Goal: Use online tool/utility: Utilize a website feature to perform a specific function

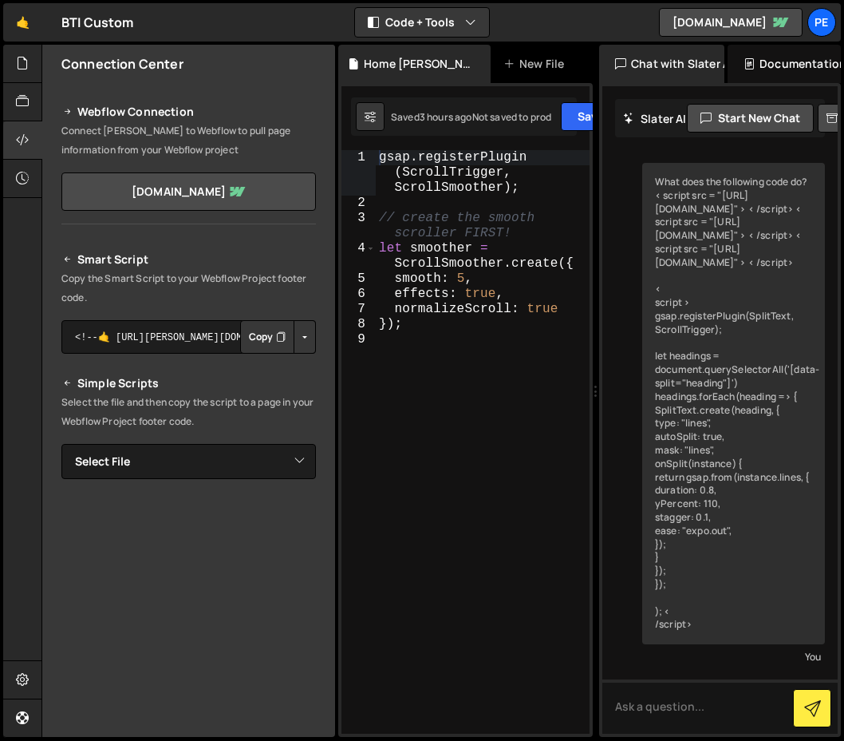
scroll to position [3923, 0]
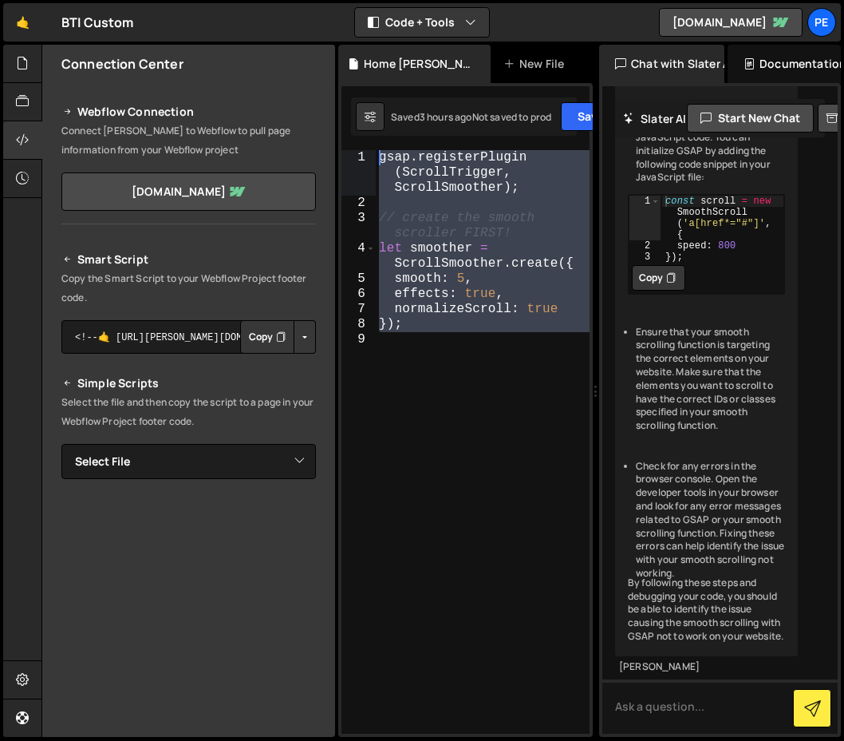
drag, startPoint x: 435, startPoint y: 352, endPoint x: 351, endPoint y: 117, distance: 249.1
click at [351, 117] on div "Debug Explain Copy Home GSAP [PERSON_NAME].js New File Saved 3 hours ago Not sa…" at bounding box center [465, 391] width 255 height 693
paste textarea "</script>"
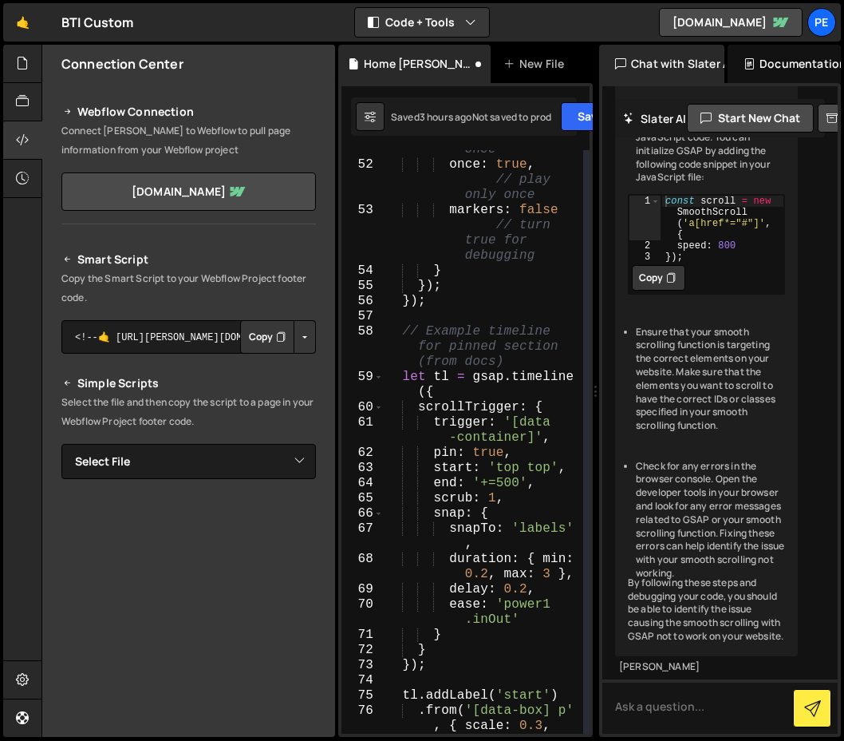
scroll to position [0, 0]
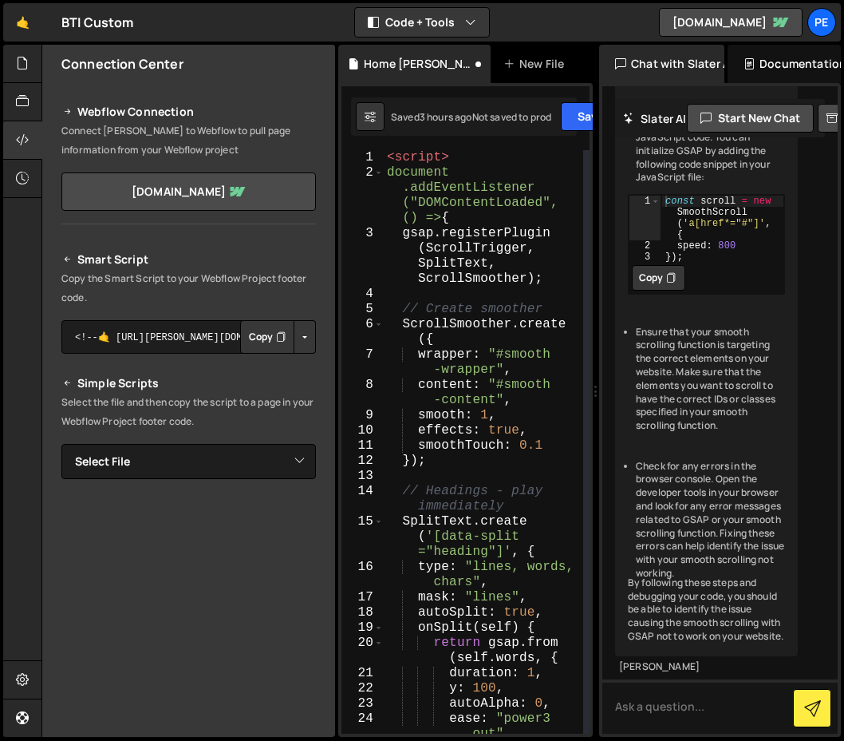
click at [459, 257] on div "< script > document .addEventListener ("DOMContentLoaded", () => { gsap . regis…" at bounding box center [483, 457] width 199 height 614
drag, startPoint x: 477, startPoint y: 157, endPoint x: 283, endPoint y: 136, distance: 195.0
click at [283, 136] on div "Files New File Javascript files 1 Home GSAP [PERSON_NAME].js 0 CSS files Copy s…" at bounding box center [442, 391] width 803 height 693
type textarea "<script>"
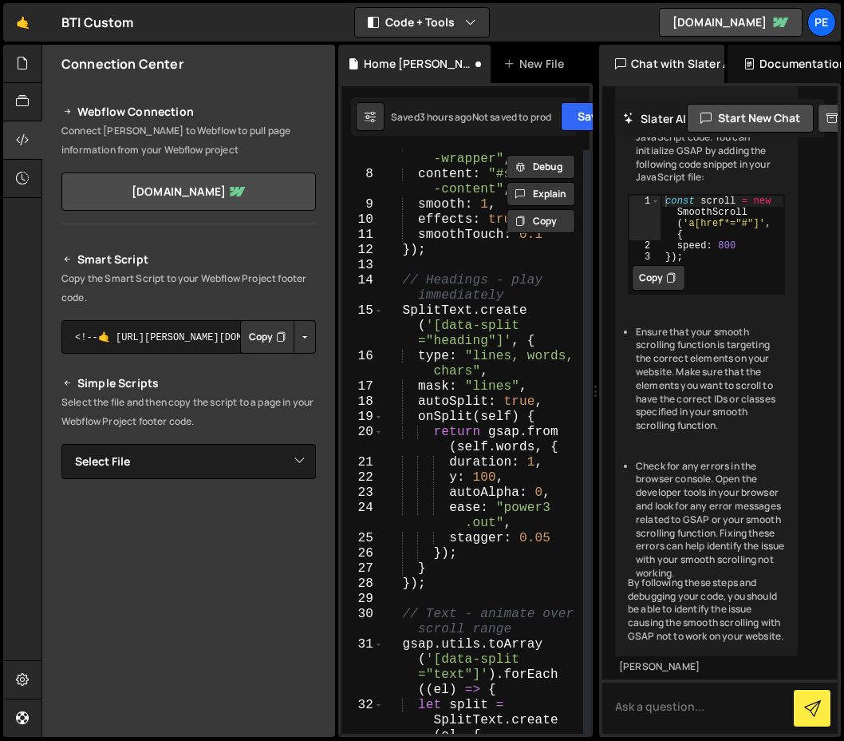
scroll to position [207, 0]
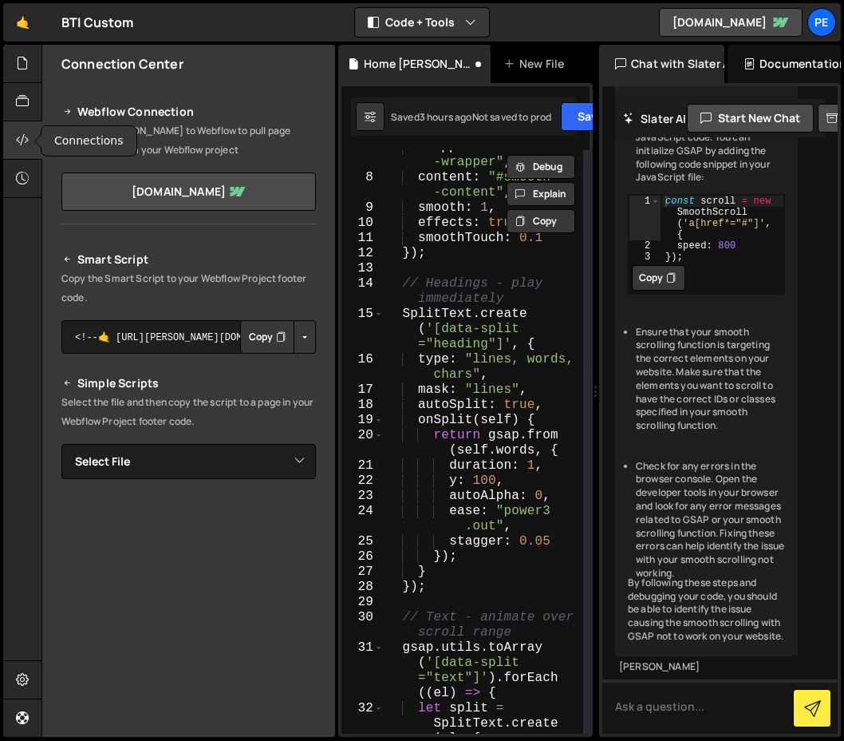
click at [18, 132] on icon at bounding box center [22, 140] width 13 height 18
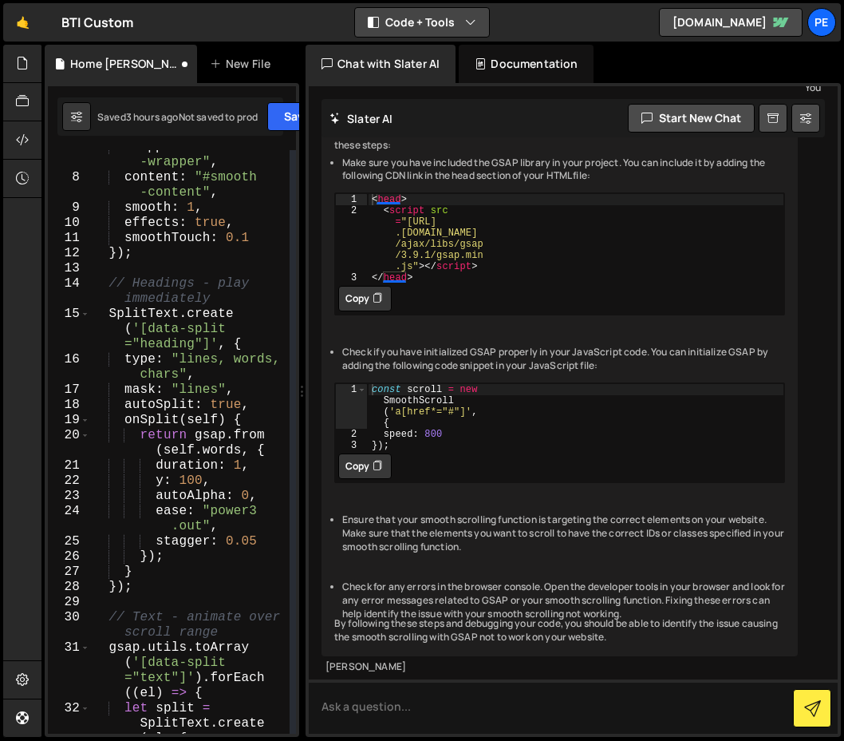
click at [447, 17] on button "Code + Tools" at bounding box center [422, 22] width 134 height 29
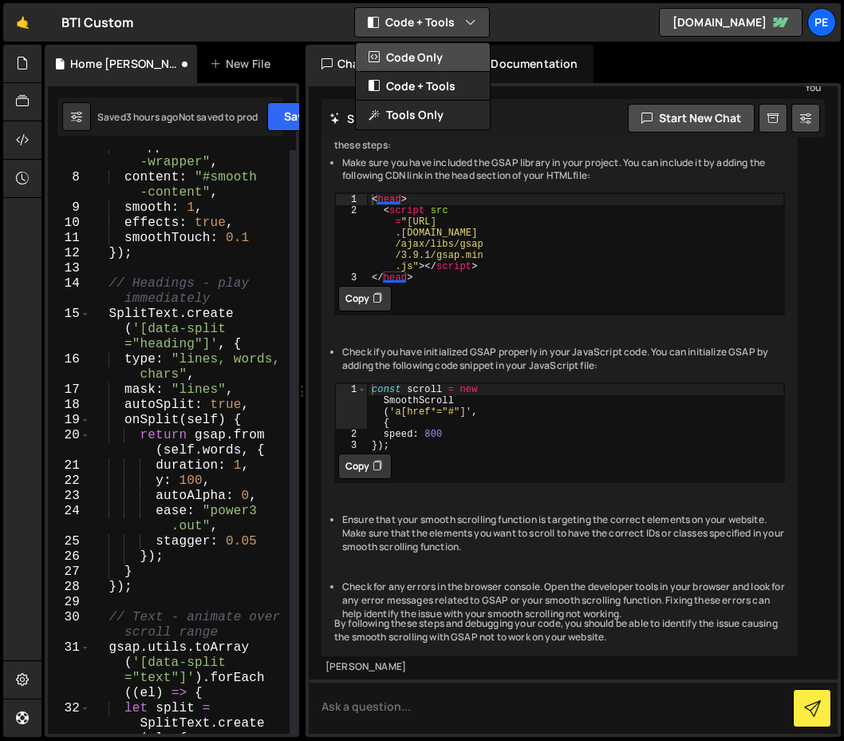
click at [411, 56] on button "Code Only" at bounding box center [423, 57] width 134 height 29
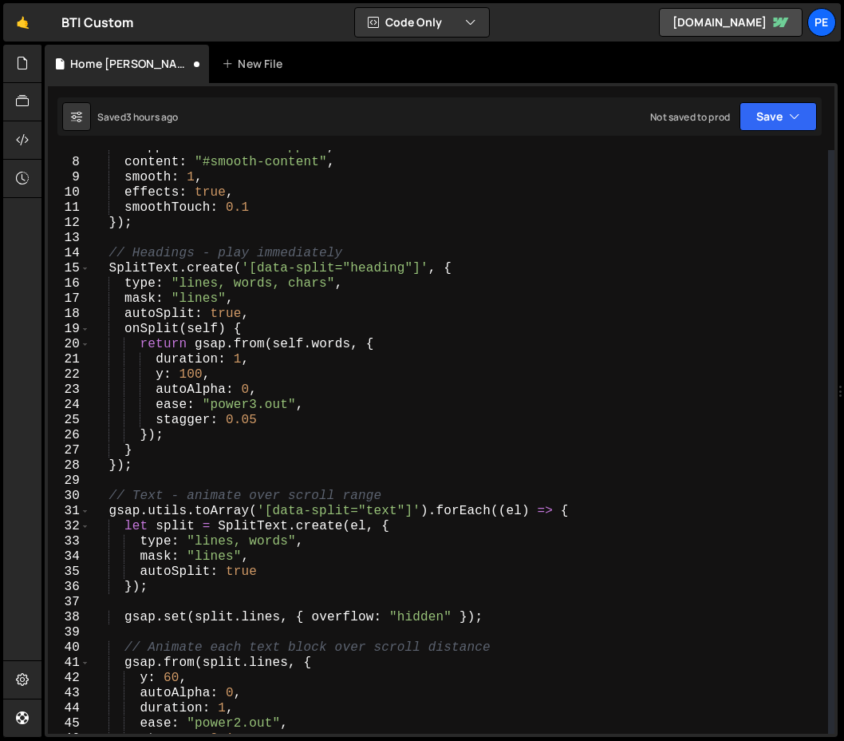
scroll to position [101, 0]
click at [289, 193] on div "wrapper : "#smooth-wrapper" , content : "#smooth-content" , smooth : 1 , effect…" at bounding box center [459, 447] width 738 height 614
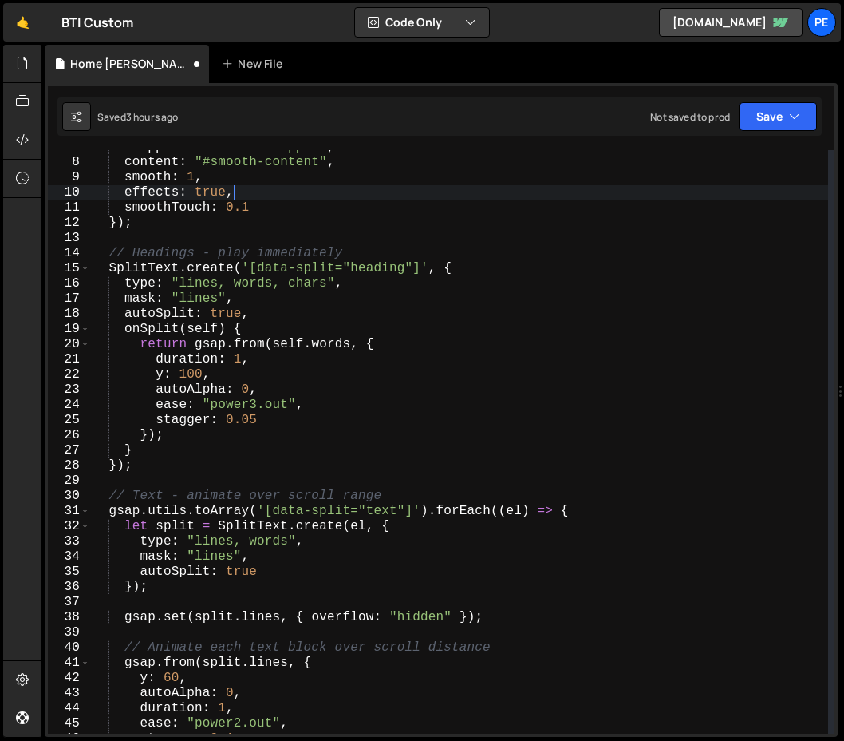
scroll to position [0, 0]
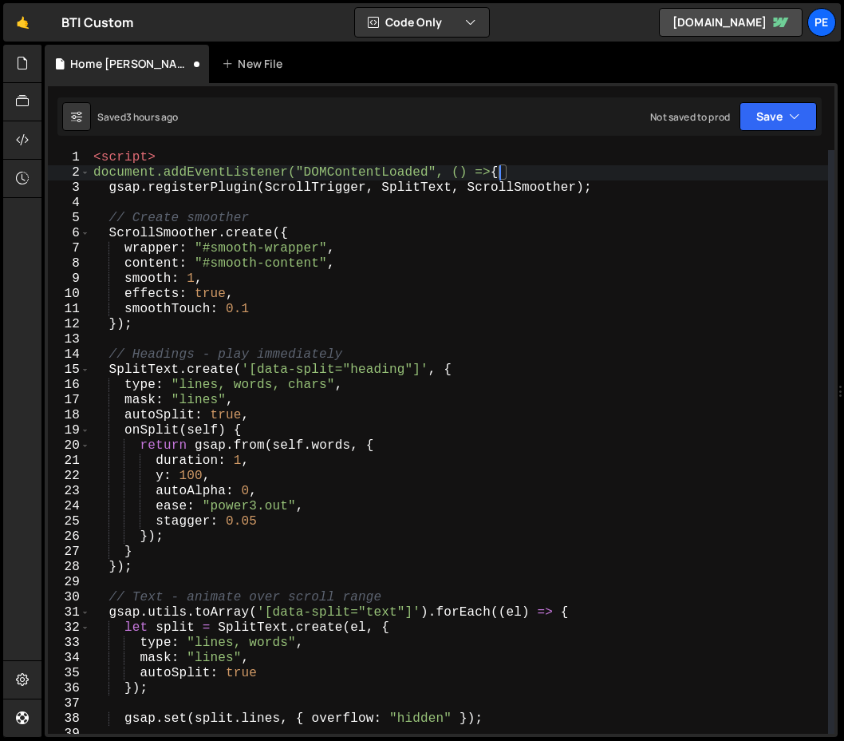
click at [459, 172] on div "< script > document.addEventListener("DOMContentLoaded", () => { gsap . registe…" at bounding box center [459, 457] width 738 height 614
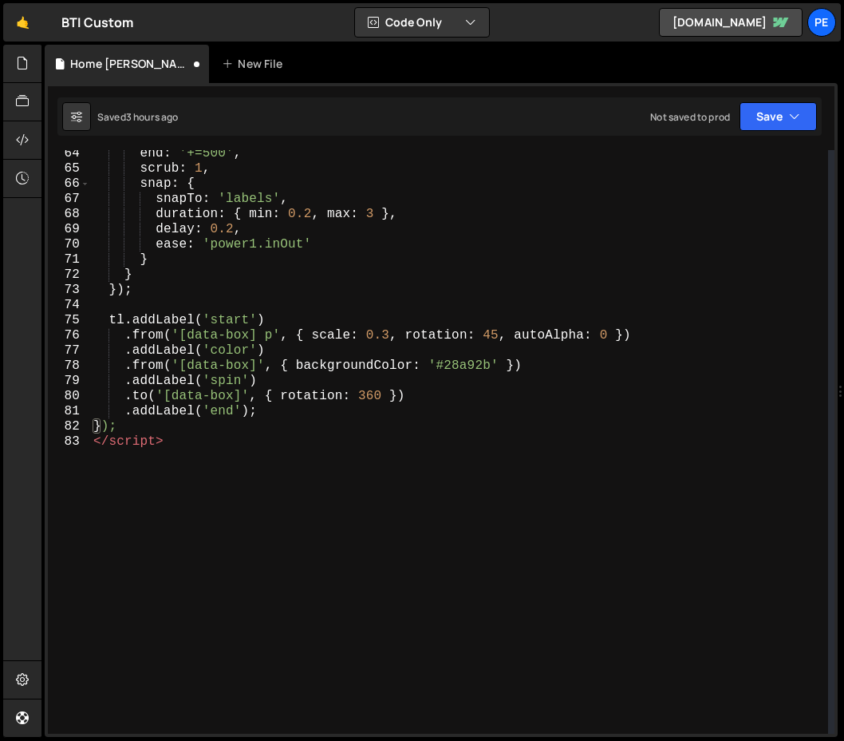
scroll to position [959, 0]
click at [108, 427] on div "end : '+=500' , scrub : 1 , snap : { snapTo : 'labels' , duration : { min : 0.2…" at bounding box center [459, 453] width 738 height 614
click at [101, 424] on div "end : '+=500' , scrub : 1 , snap : { snapTo : 'labels' , duration : { min : 0.2…" at bounding box center [459, 453] width 738 height 614
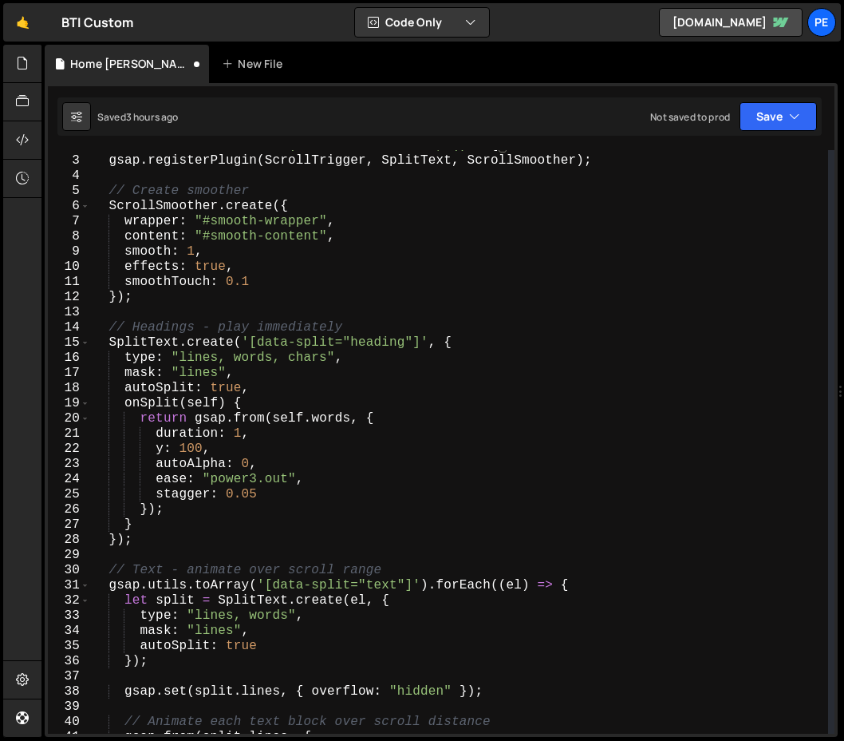
scroll to position [0, 0]
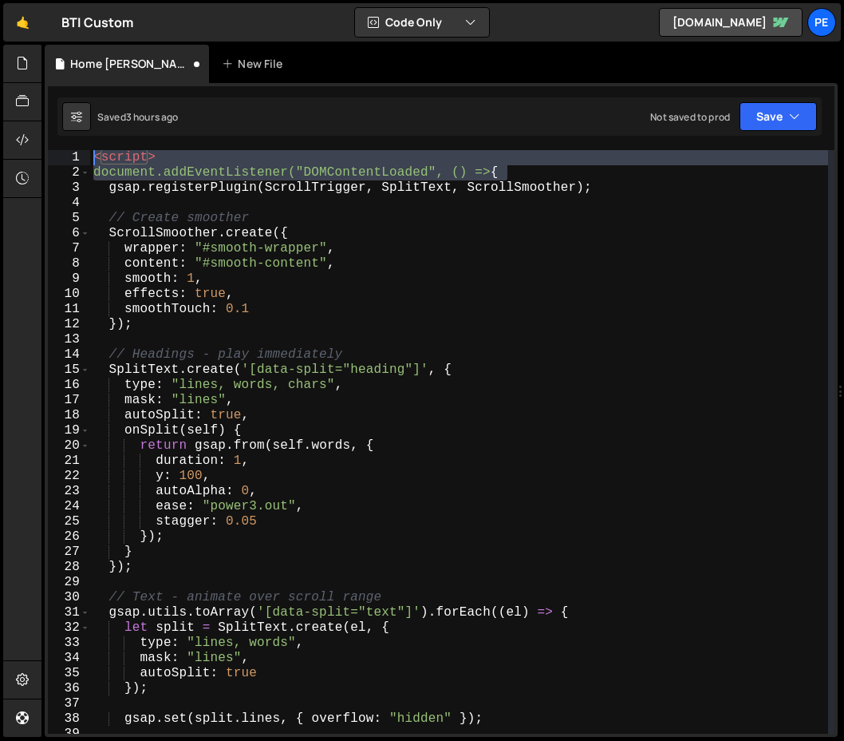
drag, startPoint x: 532, startPoint y: 172, endPoint x: 53, endPoint y: 144, distance: 479.6
click at [53, 144] on div "}); 1 2 3 4 5 6 7 8 9 10 11 12 13 14 15 16 17 18 19 20 21 22 23 24 25 26 27 28 …" at bounding box center [441, 410] width 793 height 654
type textarea "<script> document.addEventListener("DOMContentLoaded", () => {"
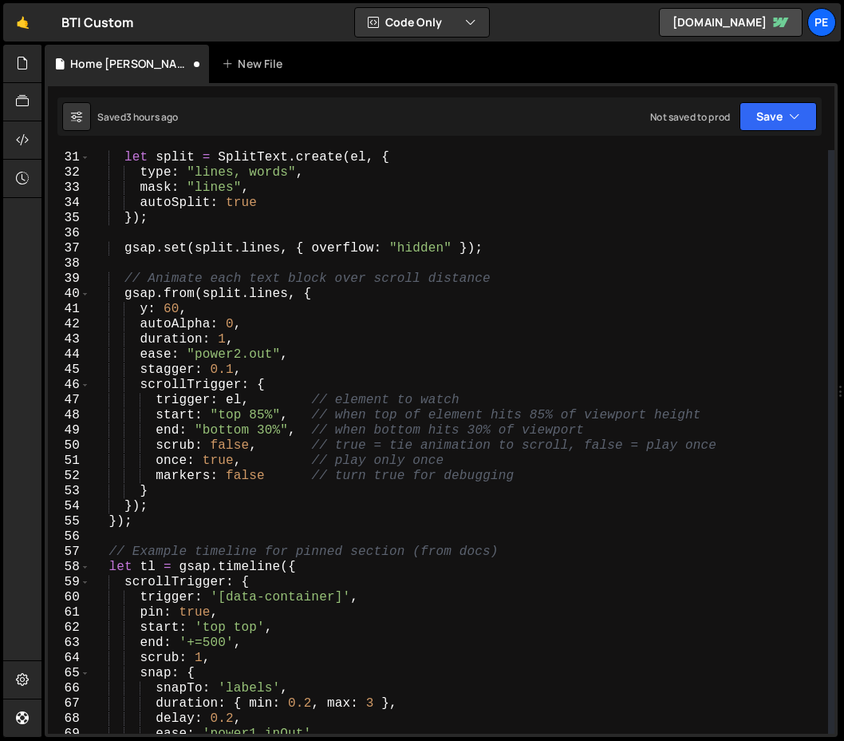
scroll to position [839, 0]
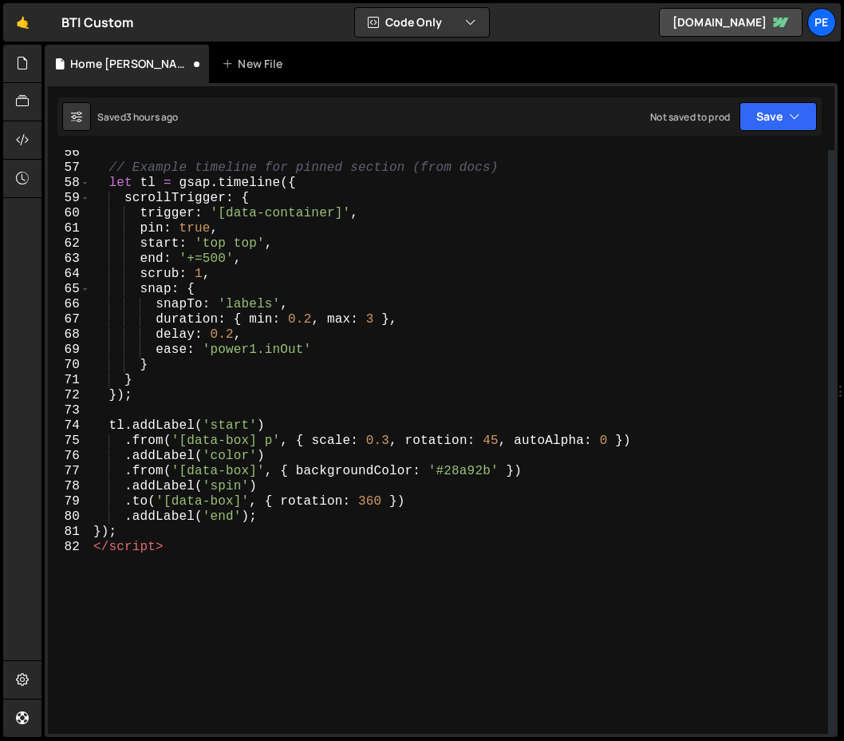
click at [100, 536] on div "// Example timeline for pinned section (from docs) let tl = gsap . timeline ({ …" at bounding box center [459, 452] width 738 height 614
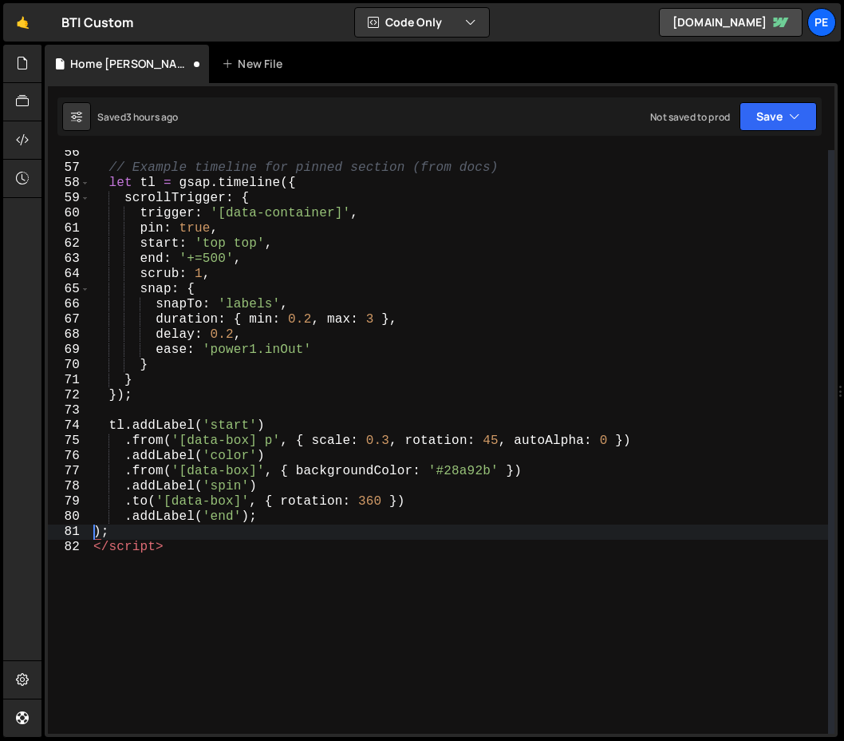
type textarea "</script>"
click at [459, 115] on button "Save" at bounding box center [778, 116] width 77 height 29
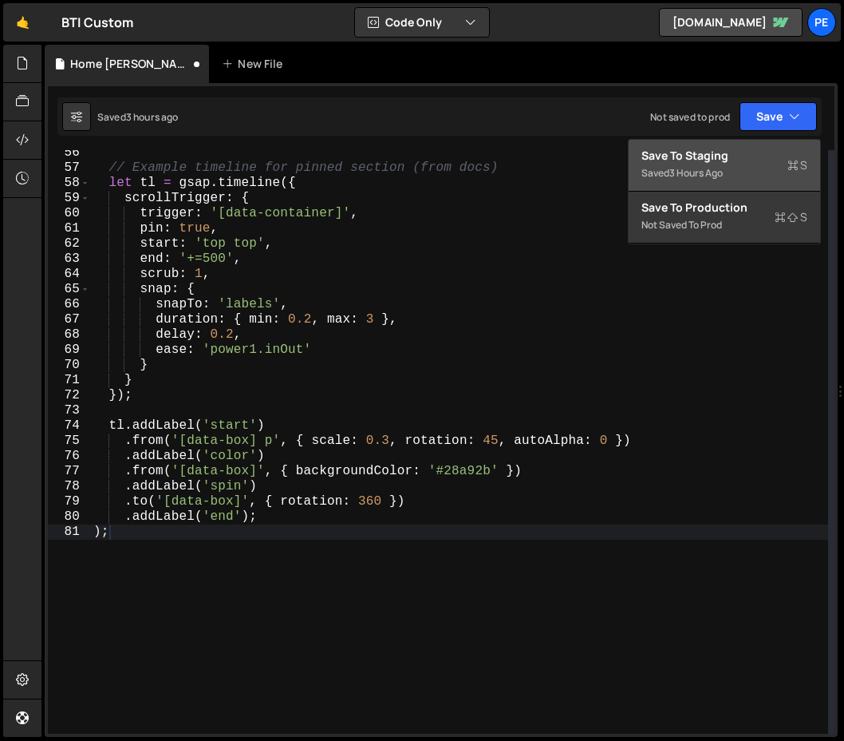
click at [459, 169] on div "Saved 3 hours ago" at bounding box center [725, 173] width 166 height 19
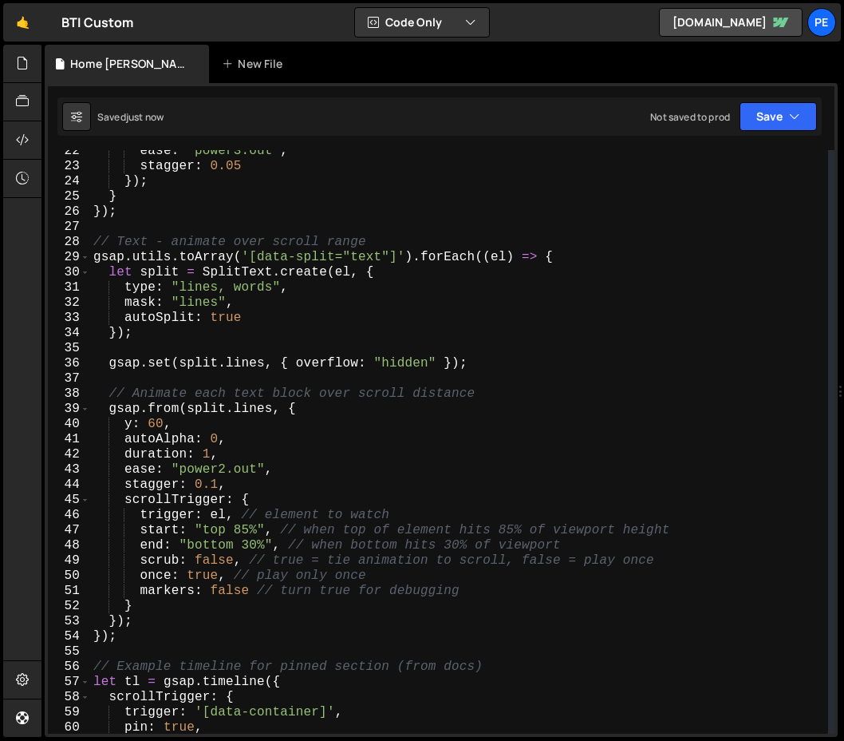
scroll to position [0, 0]
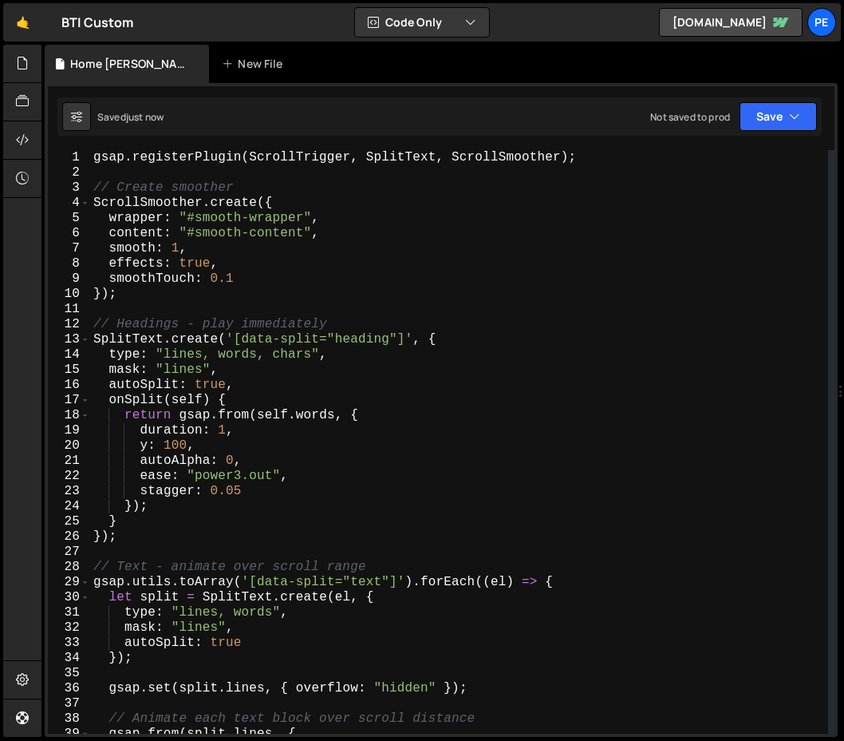
click at [264, 222] on div "gsap . registerPlugin ( ScrollTrigger , SplitText , ScrollSmoother ) ; // Creat…" at bounding box center [459, 457] width 738 height 614
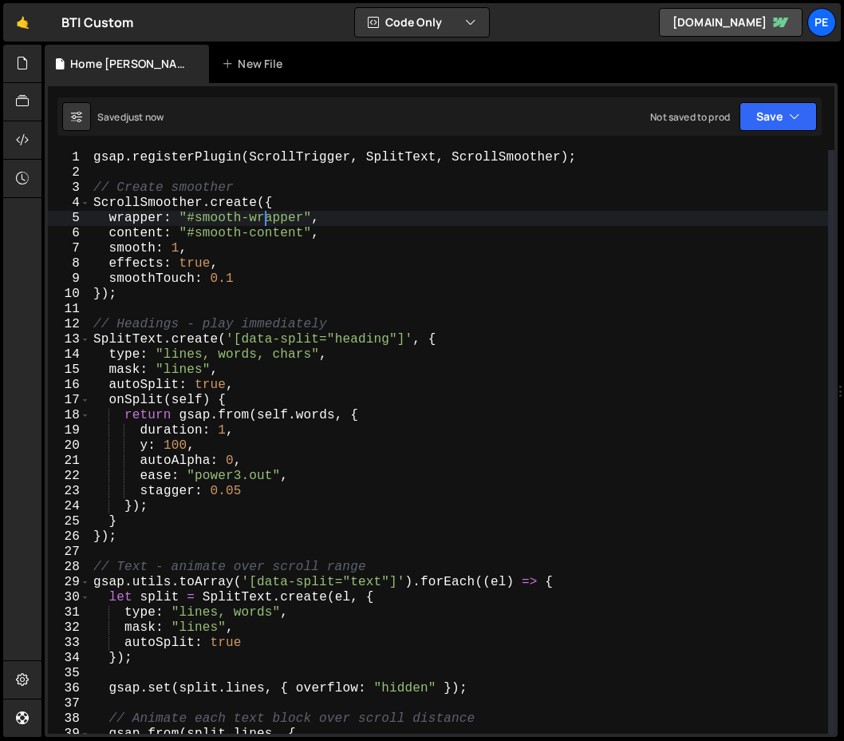
click at [275, 205] on div "gsap . registerPlugin ( ScrollTrigger , SplitText , ScrollSmoother ) ; // Creat…" at bounding box center [459, 457] width 738 height 614
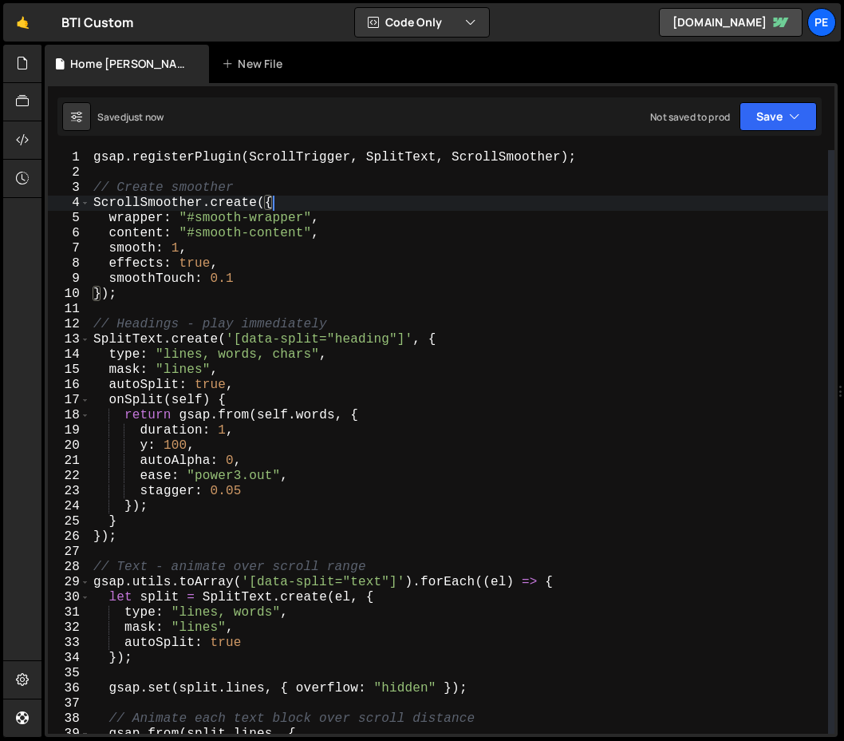
click at [299, 188] on div "gsap . registerPlugin ( ScrollTrigger , SplitText , ScrollSmoother ) ; // Creat…" at bounding box center [459, 457] width 738 height 614
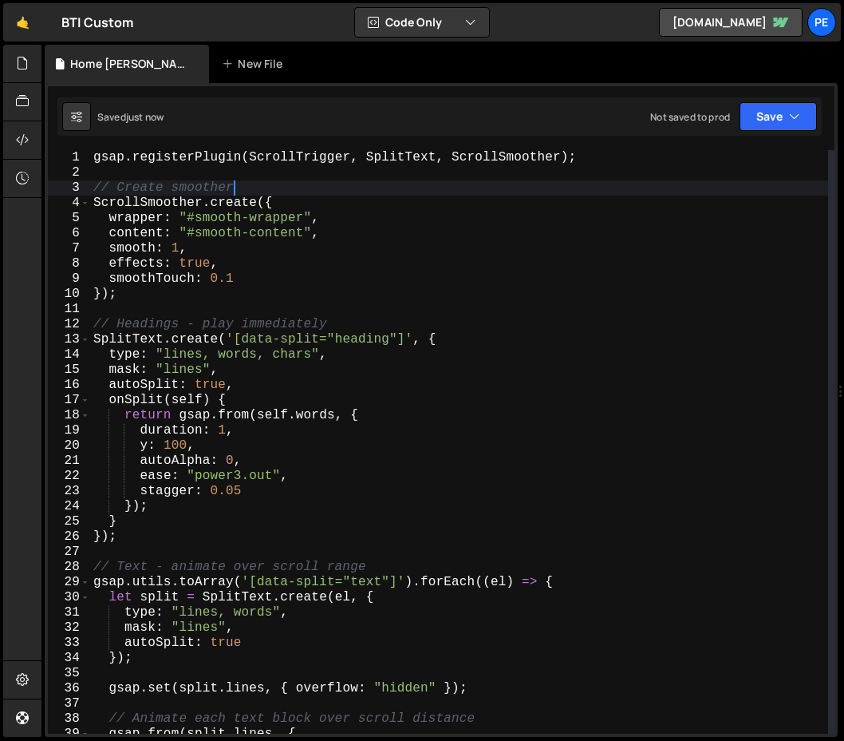
click at [318, 182] on div "gsap . registerPlugin ( ScrollTrigger , SplitText , ScrollSmoother ) ; // Creat…" at bounding box center [459, 457] width 738 height 614
click at [350, 360] on div "gsap . registerPlugin ( ScrollTrigger , SplitText , ScrollSmoother ) ; // Creat…" at bounding box center [459, 457] width 738 height 614
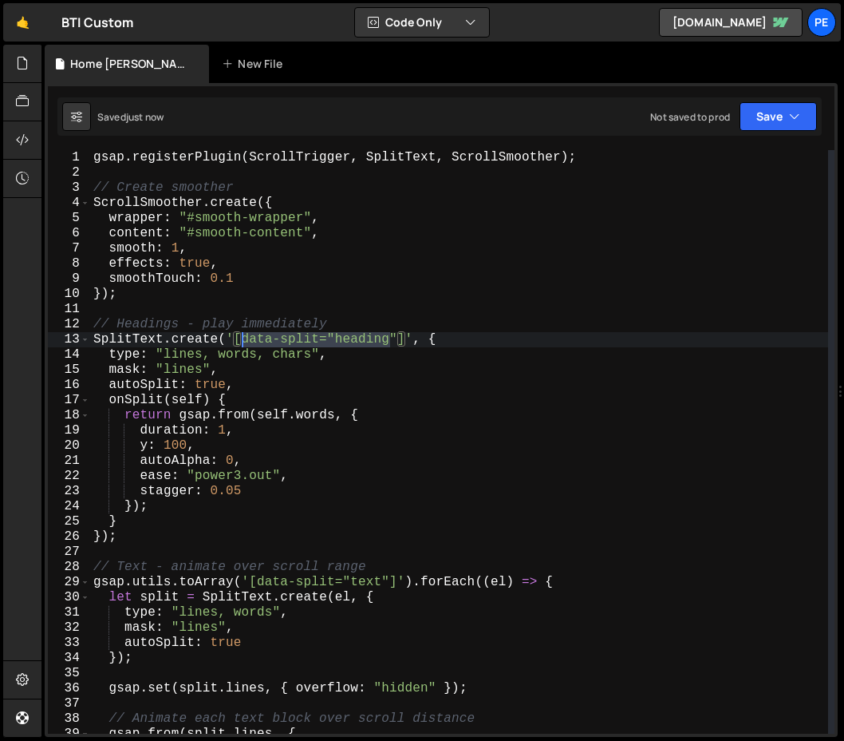
drag, startPoint x: 392, startPoint y: 342, endPoint x: 242, endPoint y: 340, distance: 150.0
click at [242, 340] on div "gsap . registerPlugin ( ScrollTrigger , SplitText , ScrollSmoother ) ; // Creat…" at bounding box center [459, 457] width 738 height 614
type textarea "SplitText.create('[data-split="heading"]', {"
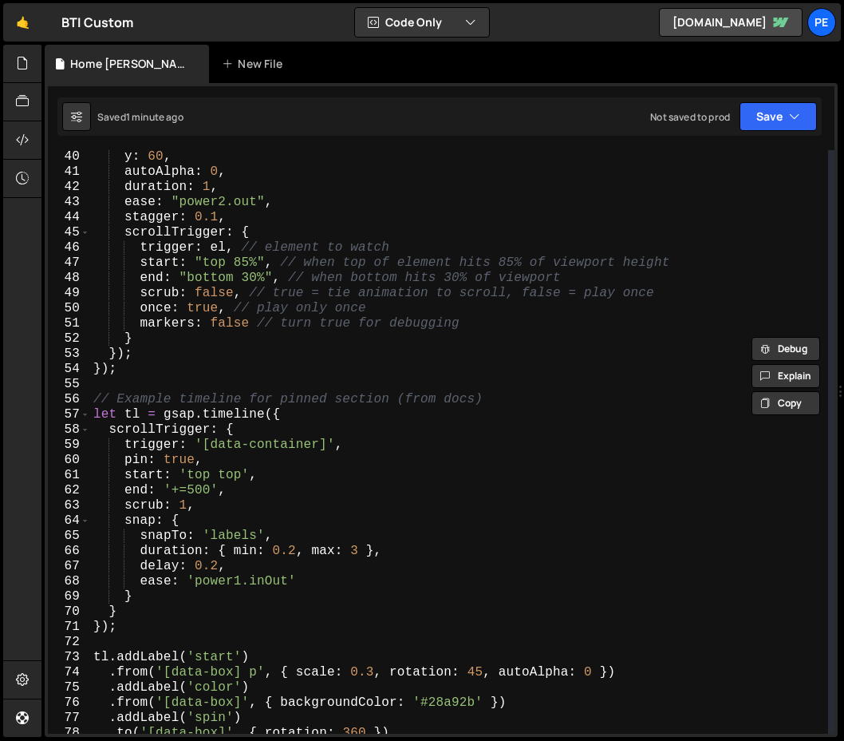
scroll to position [707, 0]
